Goal: Transaction & Acquisition: Download file/media

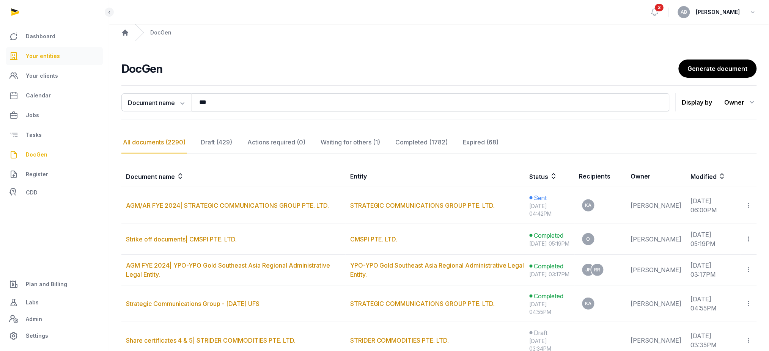
click at [42, 58] on span "Your entities" at bounding box center [43, 56] width 34 height 9
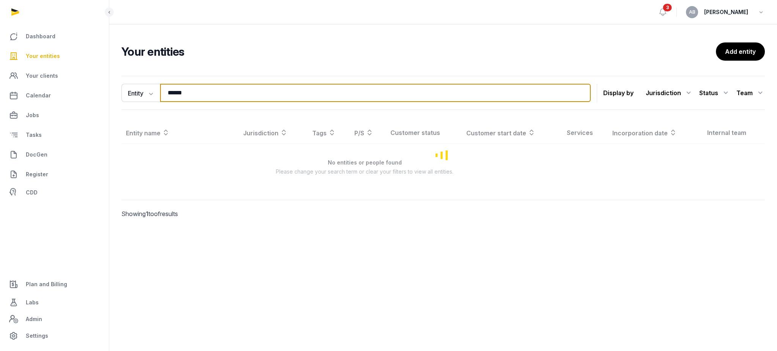
click at [214, 96] on input "******" at bounding box center [375, 93] width 431 height 18
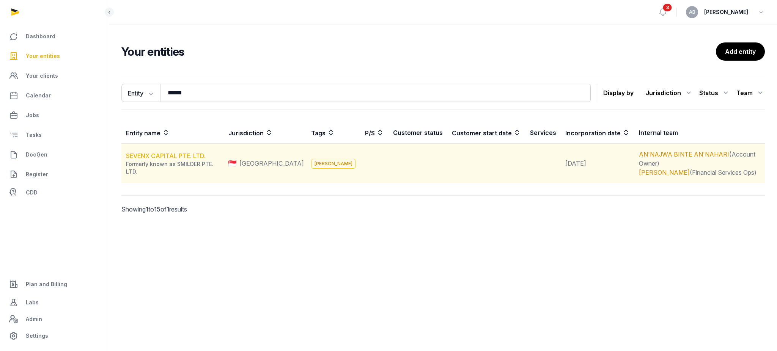
click at [171, 155] on link "SEVENX CAPITAL PTE. LTD." at bounding box center [166, 156] width 80 height 8
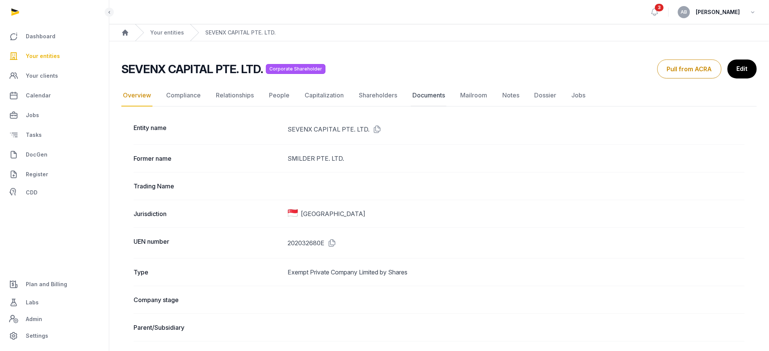
click at [419, 90] on link "Documents" at bounding box center [429, 96] width 36 height 22
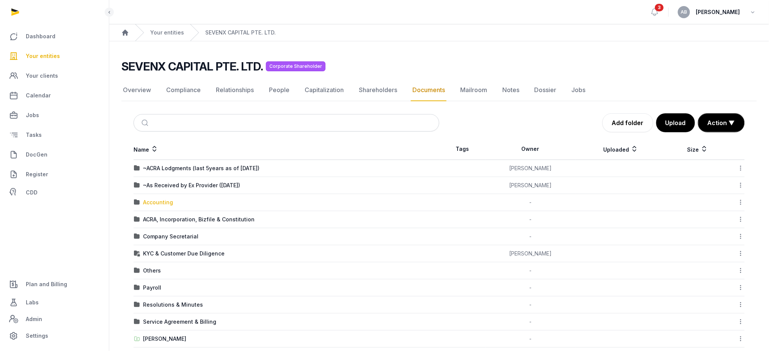
click at [151, 199] on div "Accounting" at bounding box center [158, 203] width 30 height 8
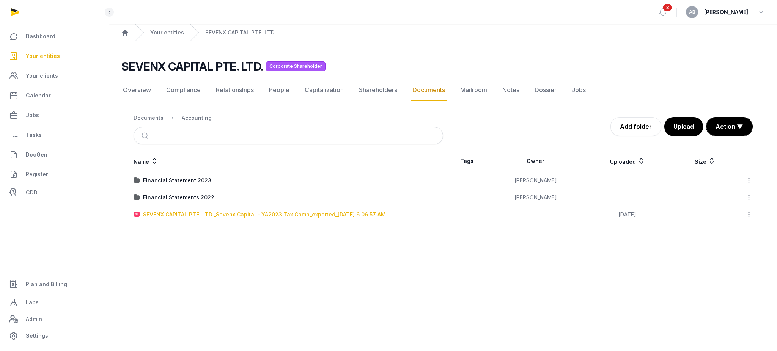
click at [271, 214] on div "SEVENX CAPITAL PTE. LTD._Sevenx Capital - YA2023 Tax Comp_exported_[DATE] 6.06.…" at bounding box center [264, 215] width 243 height 8
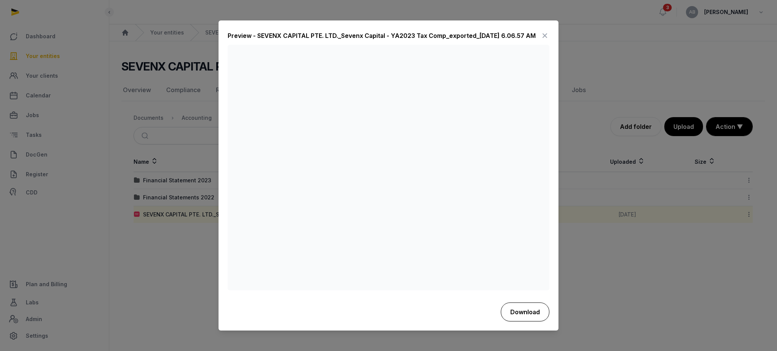
click at [534, 320] on button "Download" at bounding box center [525, 312] width 49 height 19
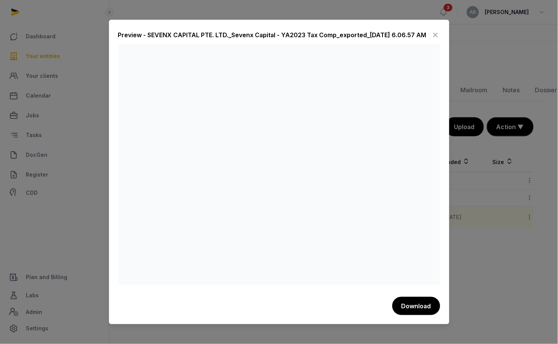
click at [438, 33] on icon at bounding box center [435, 35] width 9 height 12
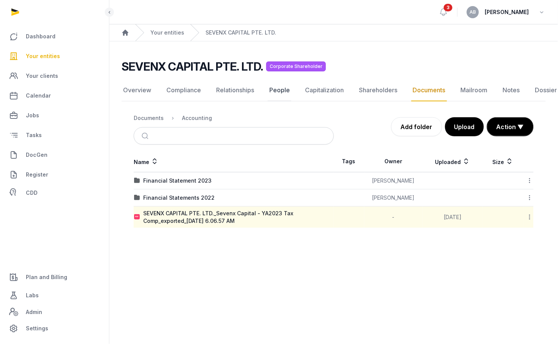
click at [272, 89] on link "People" at bounding box center [280, 90] width 24 height 22
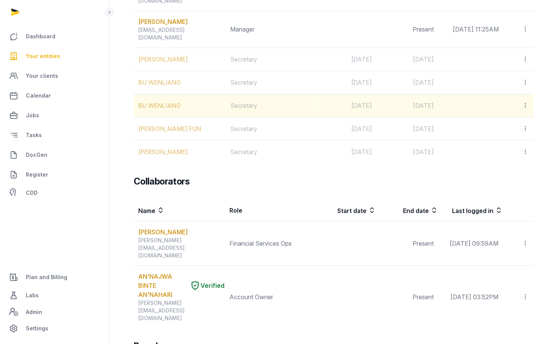
scroll to position [455, 0]
